Goal: Task Accomplishment & Management: Use online tool/utility

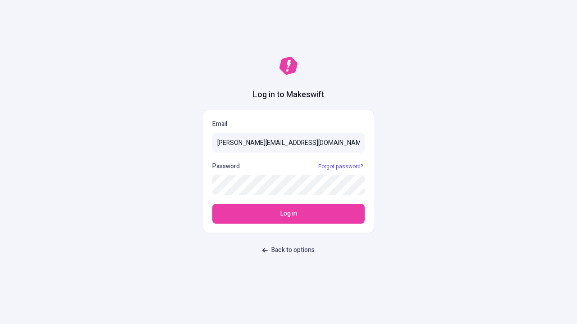
type input "[PERSON_NAME][EMAIL_ADDRESS][DOMAIN_NAME]"
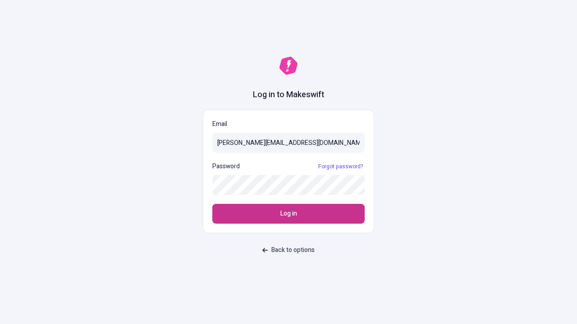
click at [288, 214] on span "Log in" at bounding box center [288, 214] width 17 height 10
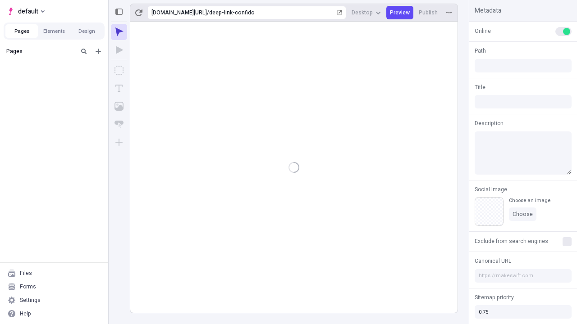
type input "/deep-link-confido"
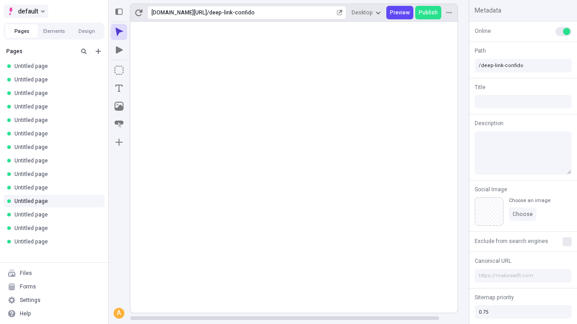
click at [25, 11] on span "default" at bounding box center [28, 11] width 20 height 11
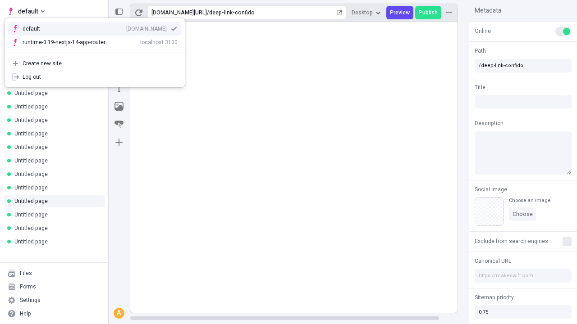
click at [126, 27] on div "qee9k4dy7d.staging.makeswift.site" at bounding box center [146, 28] width 41 height 7
click at [98, 51] on icon "Add new" at bounding box center [98, 51] width 5 height 5
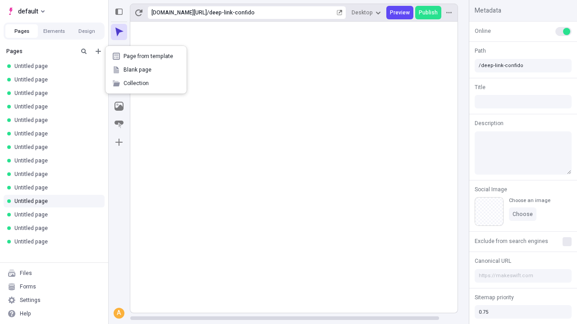
click at [146, 70] on span "Blank page" at bounding box center [151, 69] width 56 height 7
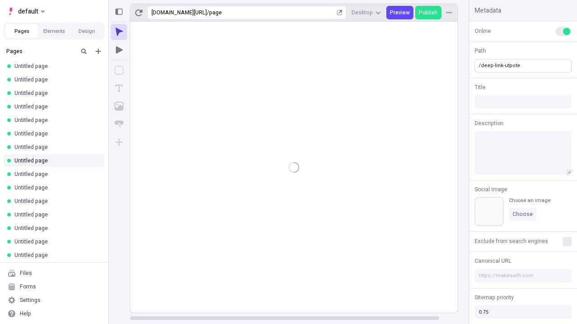
type input "/deep-link-utpote"
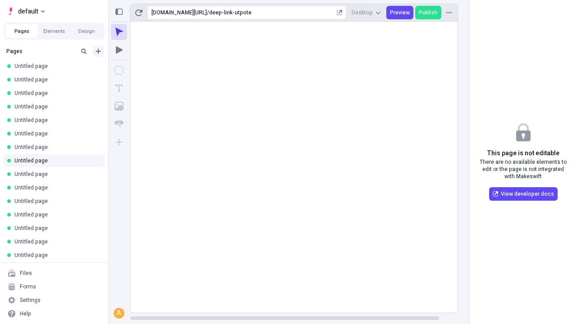
click at [98, 51] on icon "Add new" at bounding box center [98, 51] width 5 height 5
click at [144, 70] on span "Blank page" at bounding box center [151, 69] width 56 height 7
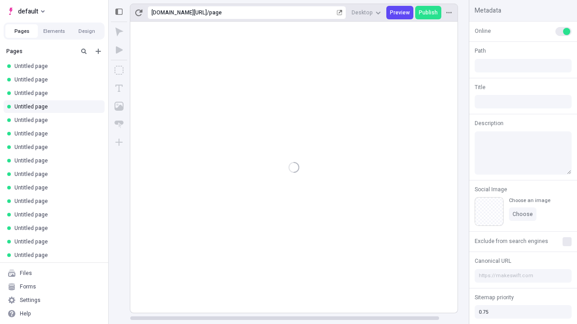
type input "/page"
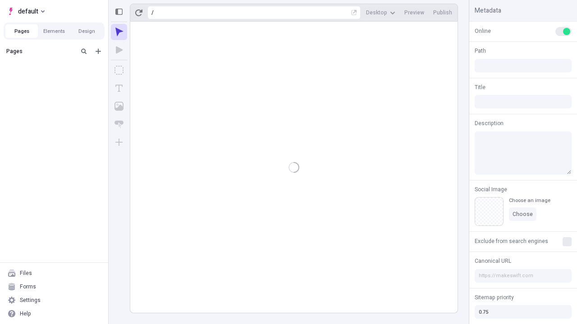
type input "/deep-link-utpote"
